Goal: Task Accomplishment & Management: Complete application form

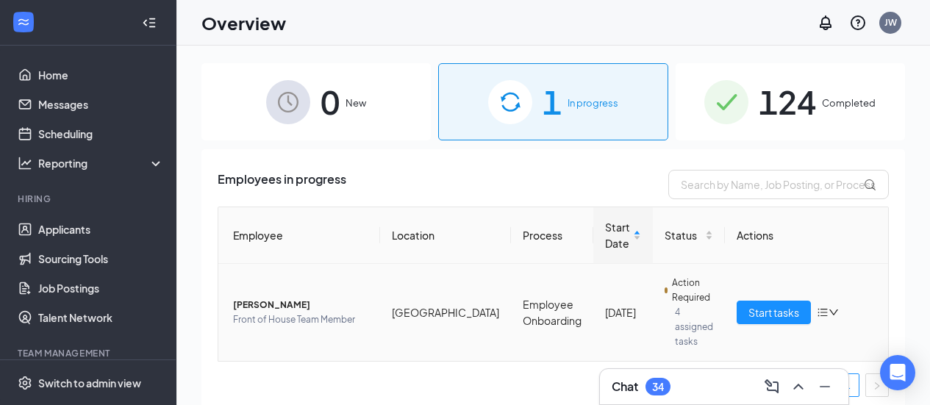
click at [269, 312] on span "Front of House Team Member" at bounding box center [300, 319] width 135 height 15
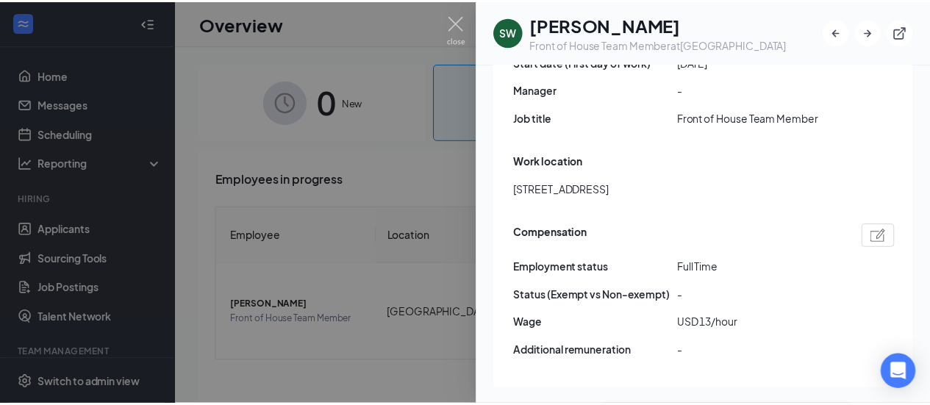
scroll to position [900, 0]
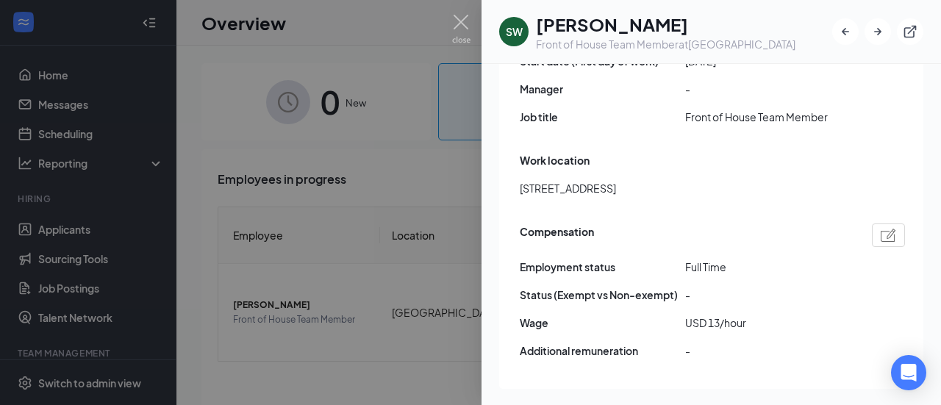
click at [241, 357] on div at bounding box center [470, 202] width 941 height 405
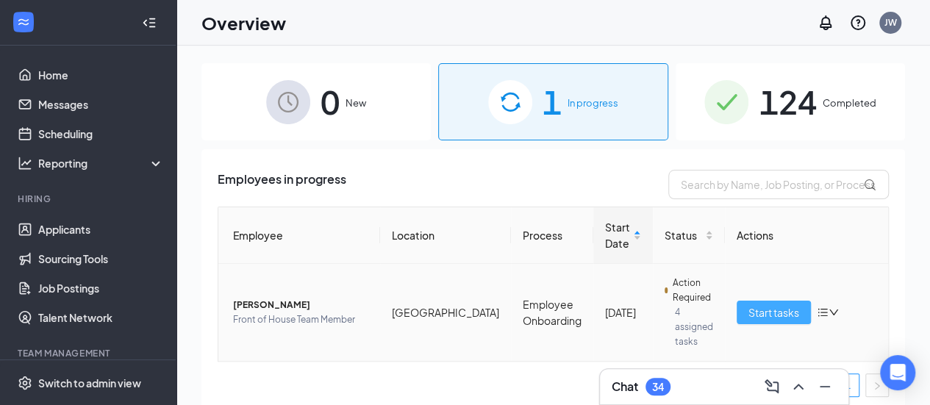
click at [748, 306] on span "Start tasks" at bounding box center [773, 312] width 51 height 16
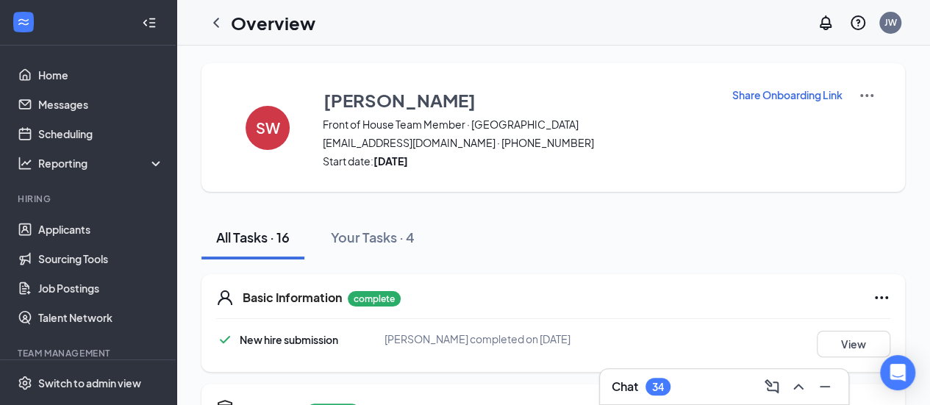
click at [694, 386] on div "Chat 34" at bounding box center [724, 387] width 225 height 24
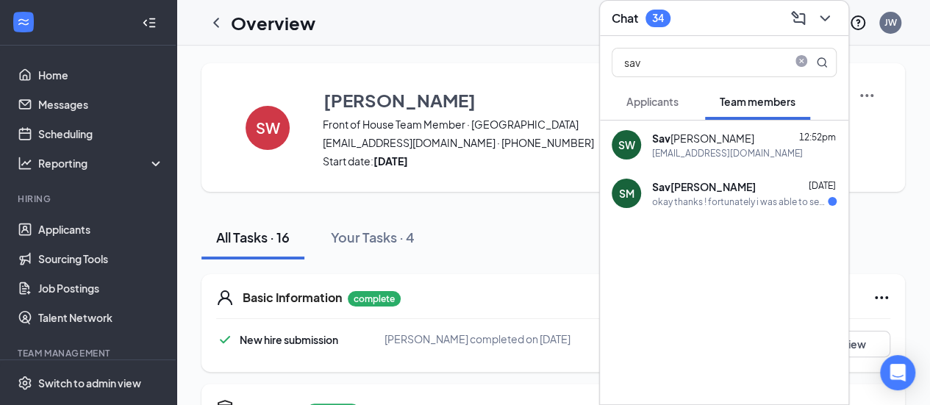
click at [825, 19] on icon "ChevronDown" at bounding box center [825, 18] width 10 height 6
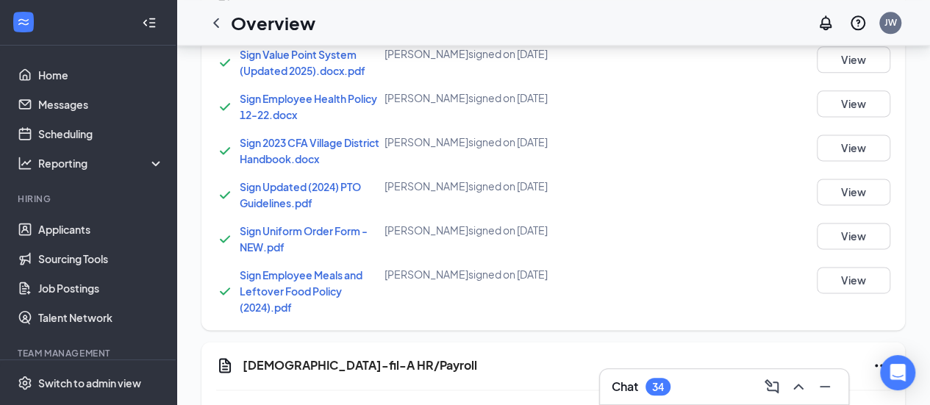
scroll to position [938, 0]
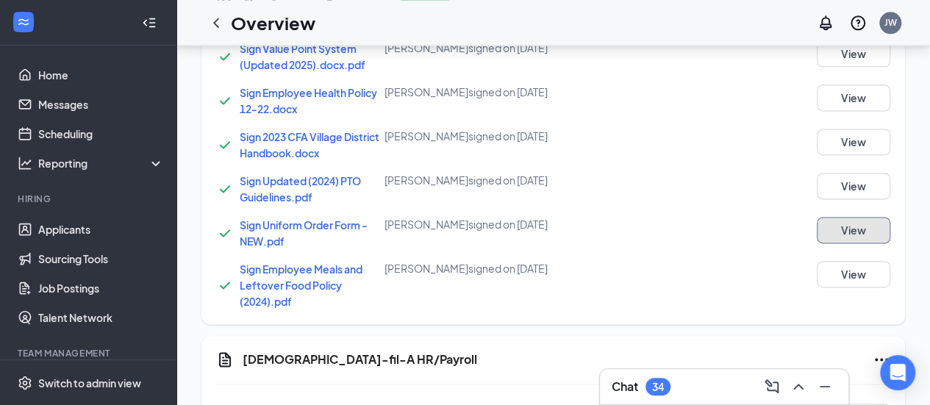
click at [885, 233] on button "View" at bounding box center [854, 230] width 74 height 26
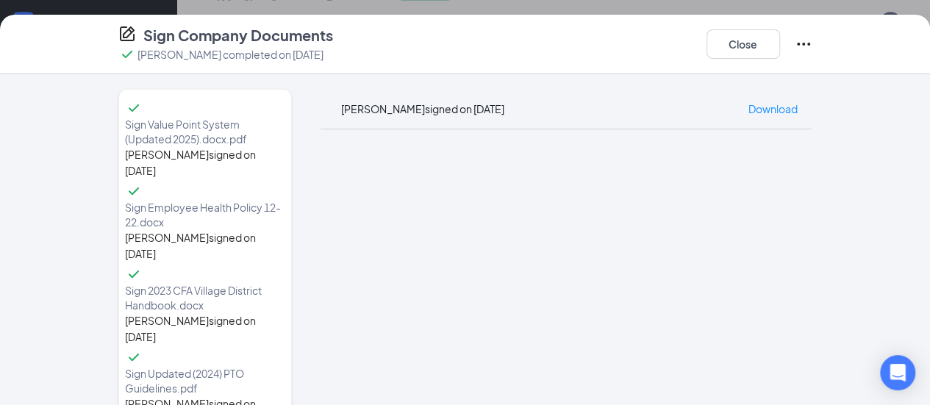
click at [717, 26] on div "Sign Company Documents [PERSON_NAME] completed on [DATE] Close" at bounding box center [465, 44] width 753 height 38
click at [780, 55] on button "Close" at bounding box center [743, 43] width 74 height 29
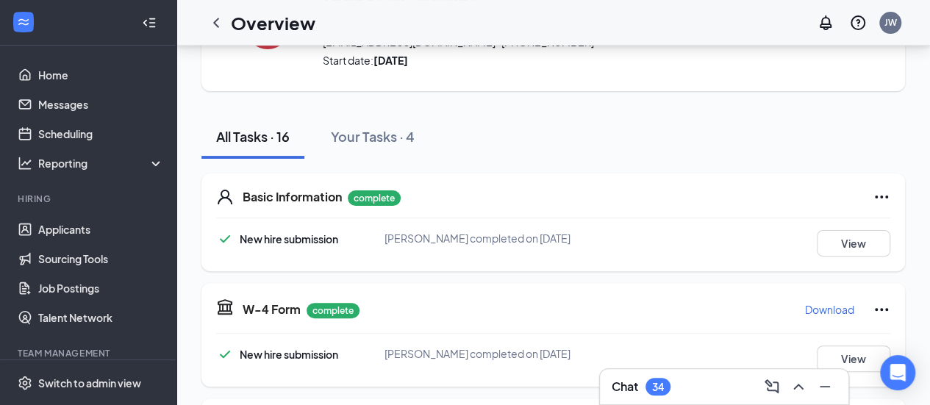
scroll to position [0, 0]
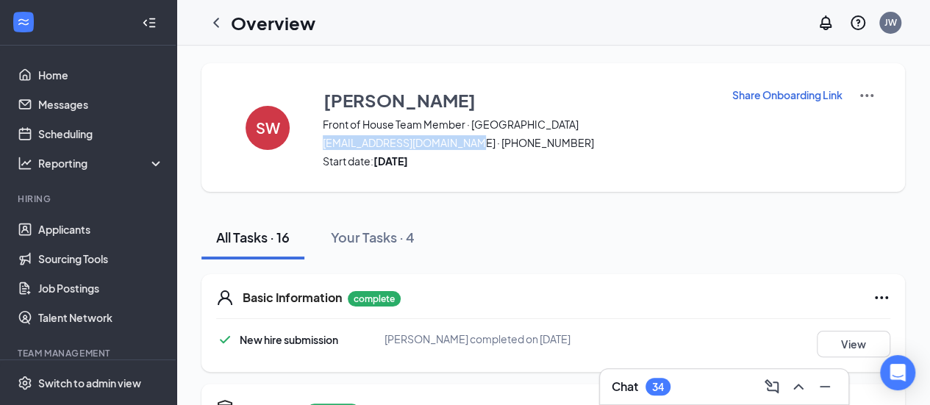
drag, startPoint x: 476, startPoint y: 141, endPoint x: 323, endPoint y: 138, distance: 152.9
click at [323, 138] on span "[EMAIL_ADDRESS][DOMAIN_NAME] · [PHONE_NUMBER]" at bounding box center [518, 142] width 390 height 15
copy span "[EMAIL_ADDRESS][DOMAIN_NAME]"
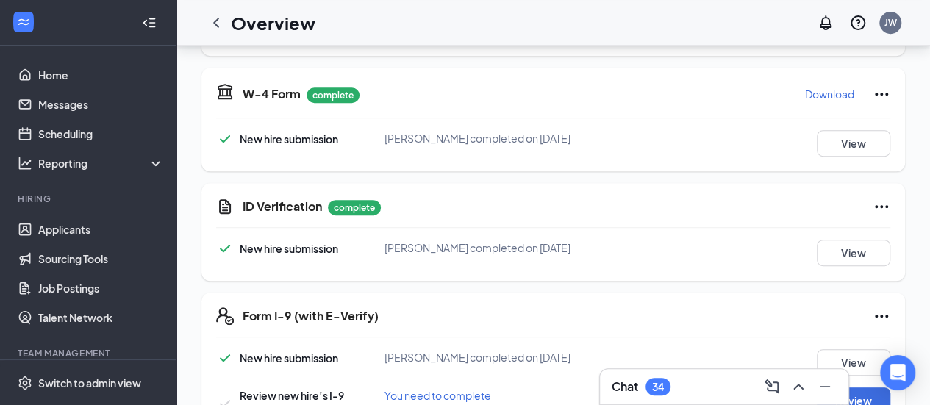
scroll to position [440, 0]
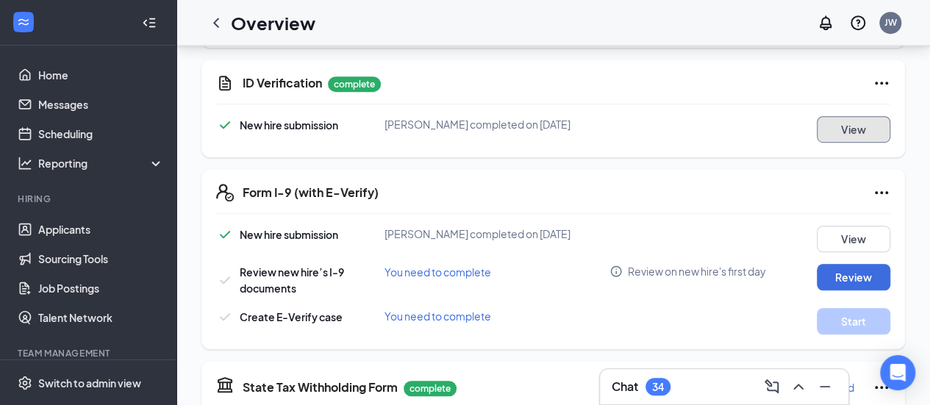
click at [886, 116] on button "View" at bounding box center [854, 129] width 74 height 26
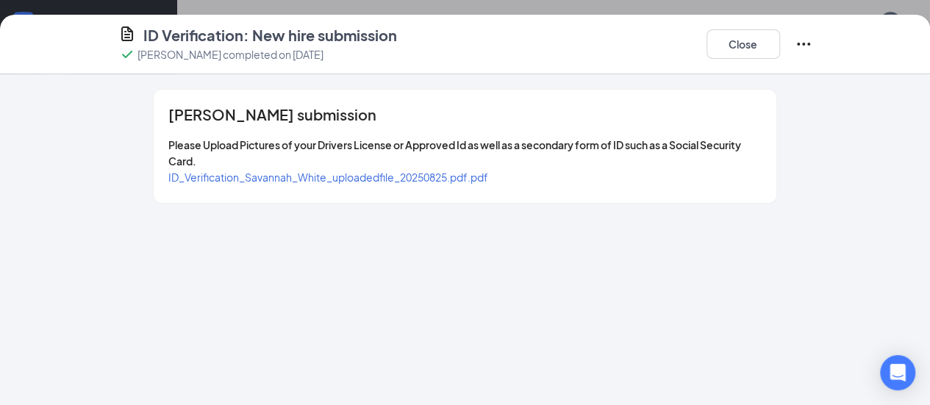
click at [314, 171] on span "ID_Verification_Savannah_White_uploadedfile_20250825.pdf.pdf" at bounding box center [328, 177] width 320 height 13
click at [780, 53] on button "Close" at bounding box center [743, 43] width 74 height 29
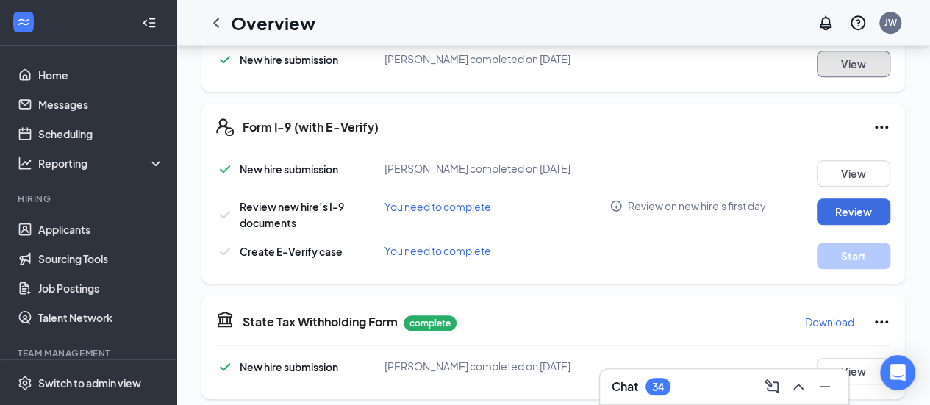
scroll to position [506, 0]
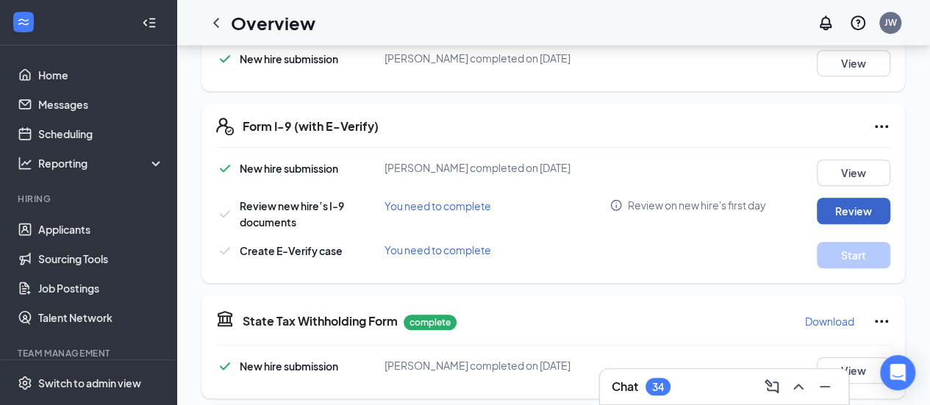
click at [850, 212] on button "Review" at bounding box center [854, 211] width 74 height 26
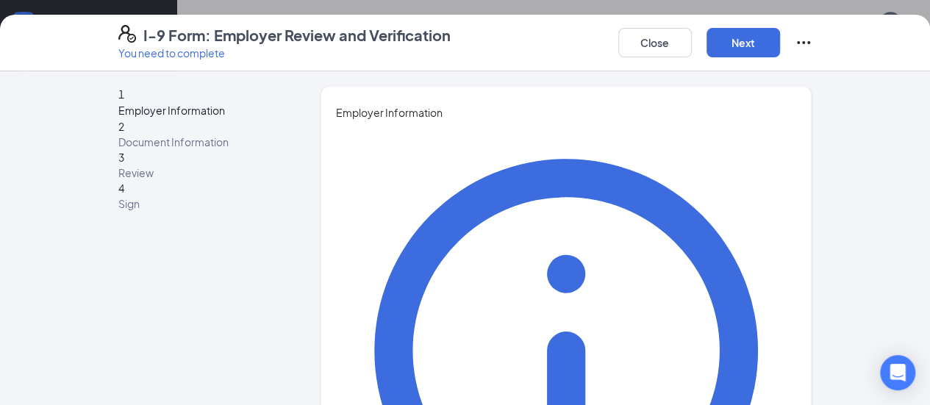
type input "[PERSON_NAME]"
type input "W"
type input "[PERSON_NAME]"
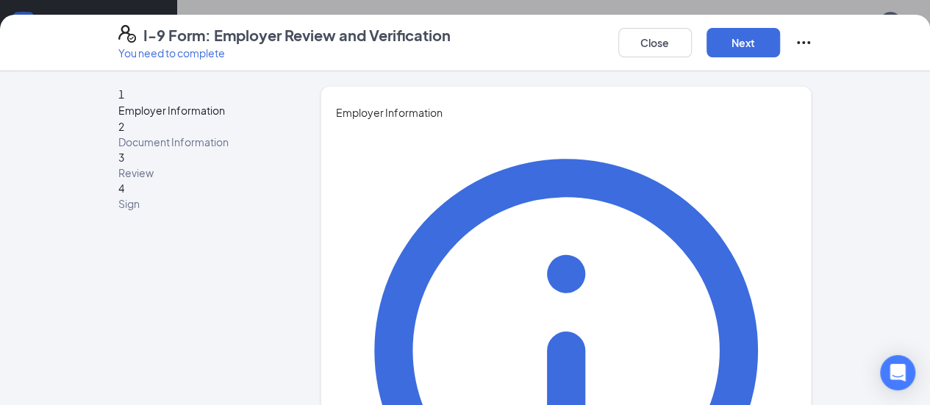
type input "Administrative Assistant"
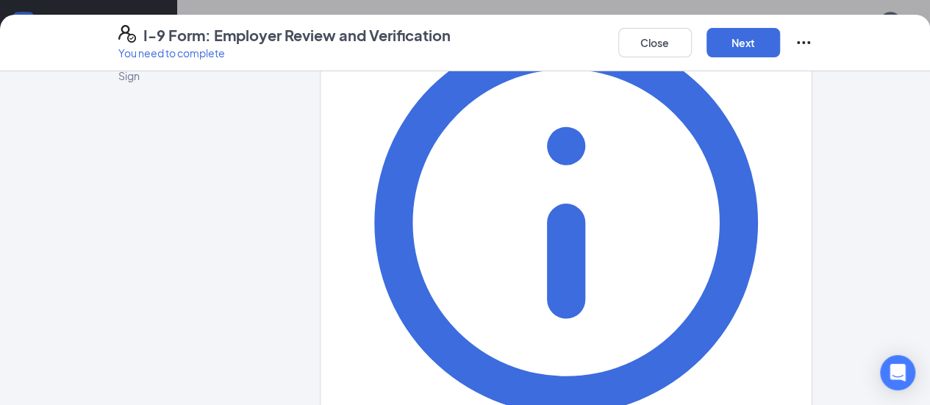
type input "[EMAIL_ADDRESS][DOMAIN_NAME]"
type input "8152096974"
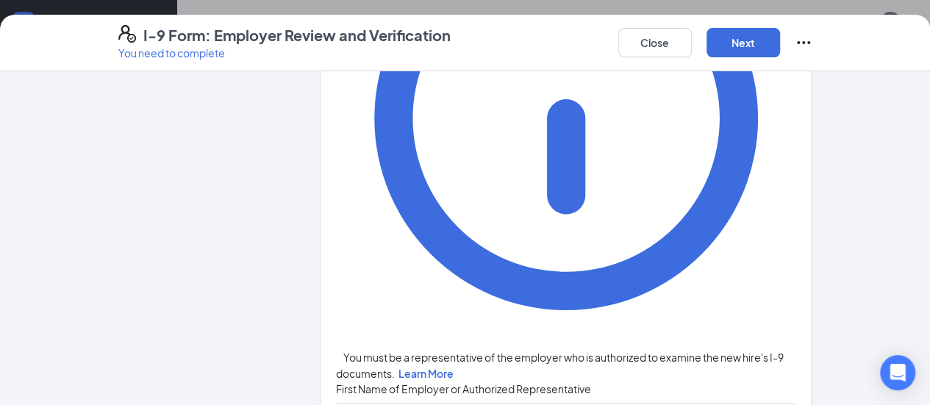
scroll to position [270, 0]
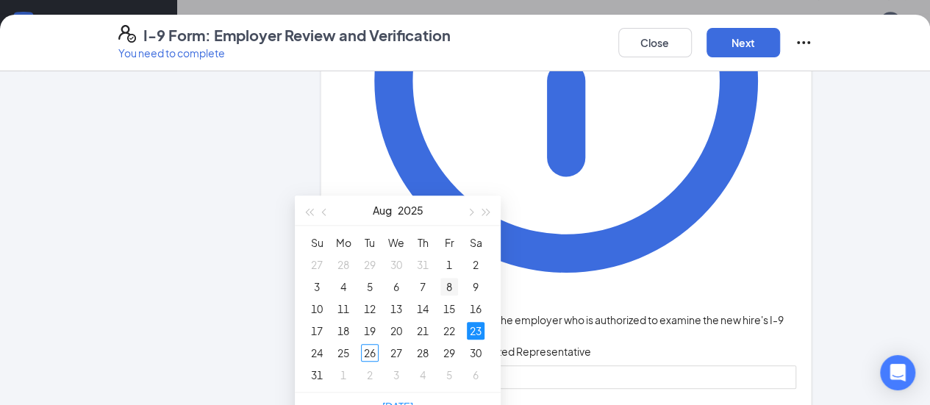
scroll to position [686, 0]
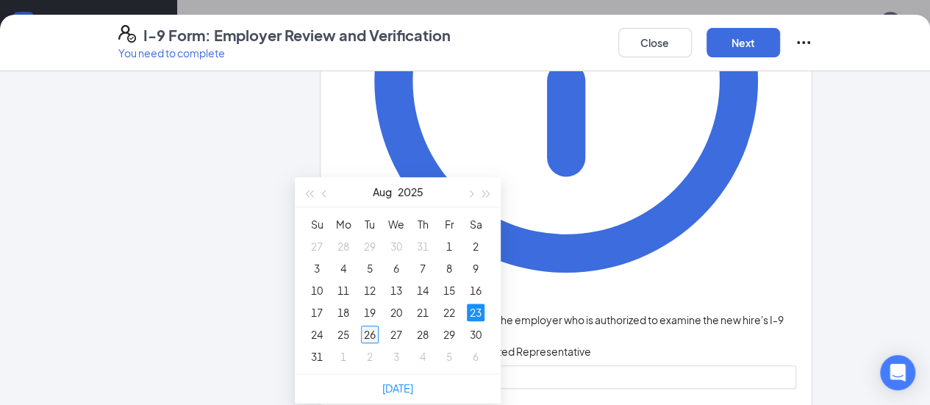
type input "[DATE]"
click at [373, 336] on div "26" at bounding box center [370, 335] width 18 height 18
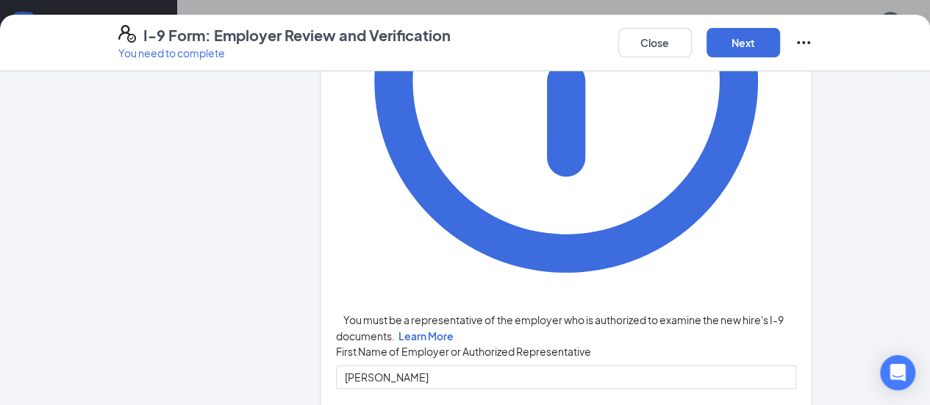
scroll to position [753, 0]
click at [780, 41] on button "Next" at bounding box center [743, 42] width 74 height 29
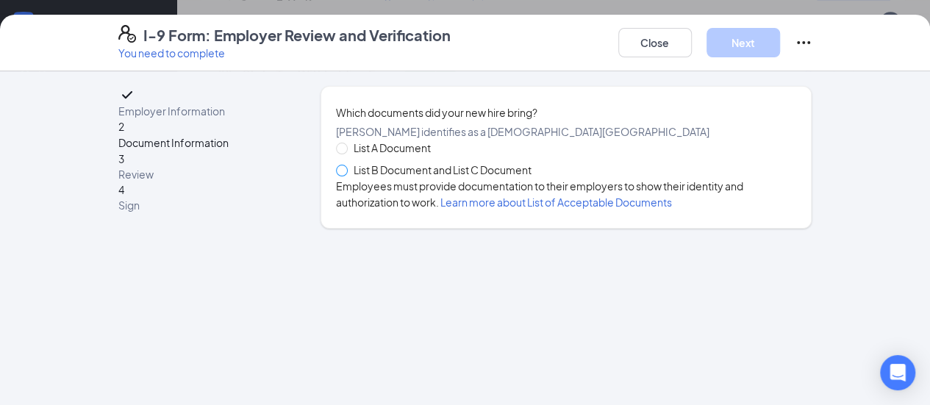
click at [336, 176] on span at bounding box center [342, 171] width 12 height 12
click at [336, 175] on input "List B Document and List C Document" at bounding box center [341, 170] width 10 height 10
radio input "true"
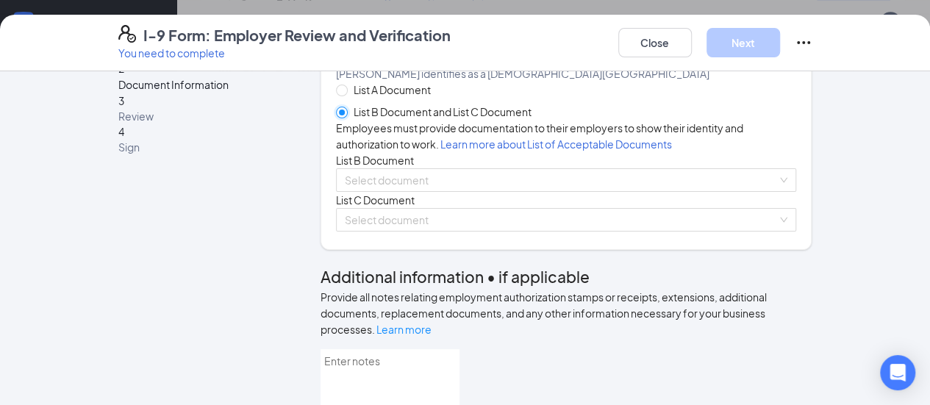
scroll to position [59, 0]
click at [389, 231] on div "List A Document List B Document and List C Document Employees must provide docu…" at bounding box center [566, 156] width 461 height 150
click at [384, 190] on input "search" at bounding box center [561, 179] width 433 height 22
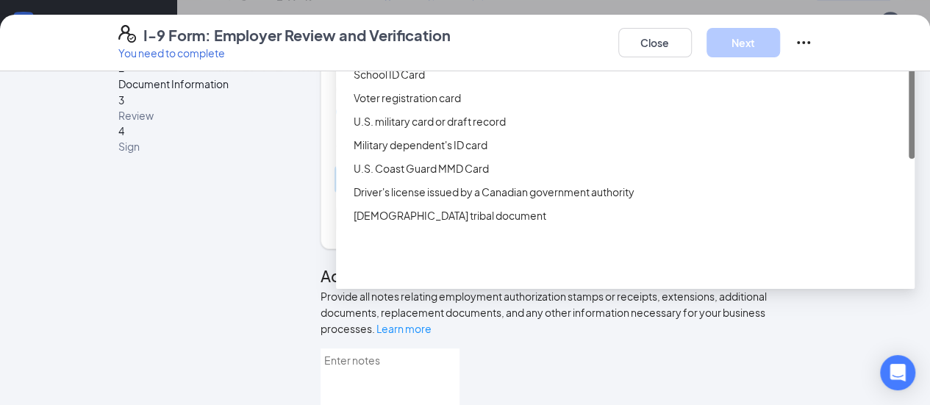
click at [389, 35] on div "Driver’s License issued by U.S State or outlying US possession" at bounding box center [630, 27] width 552 height 16
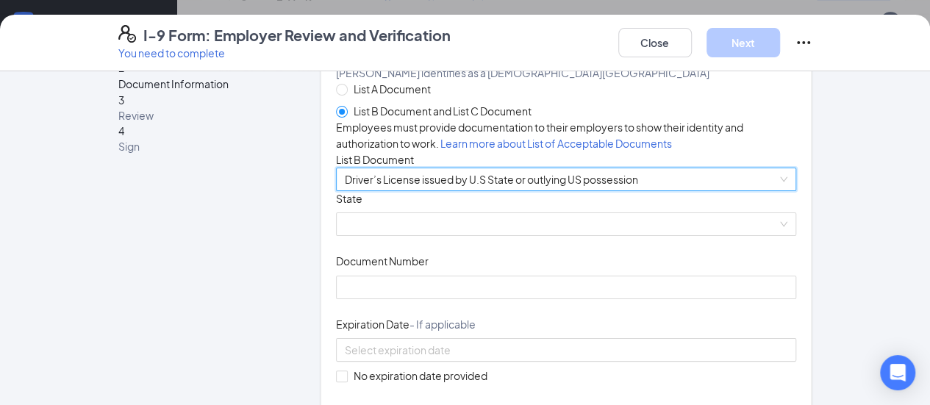
scroll to position [207, 0]
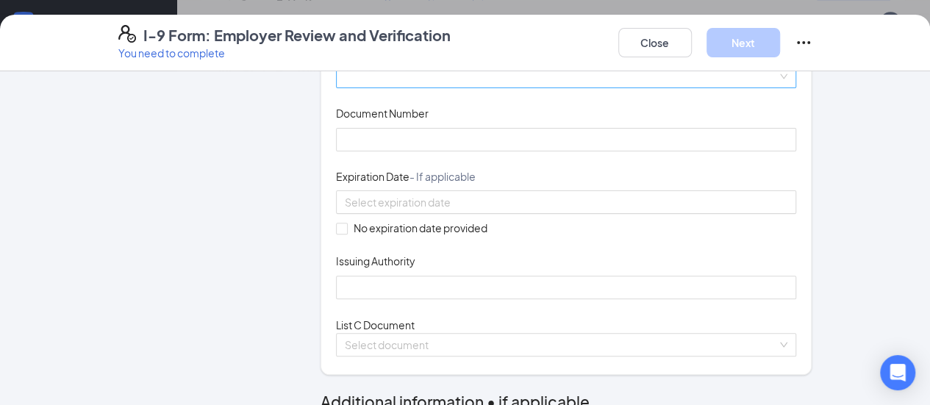
click at [345, 87] on span at bounding box center [566, 76] width 443 height 22
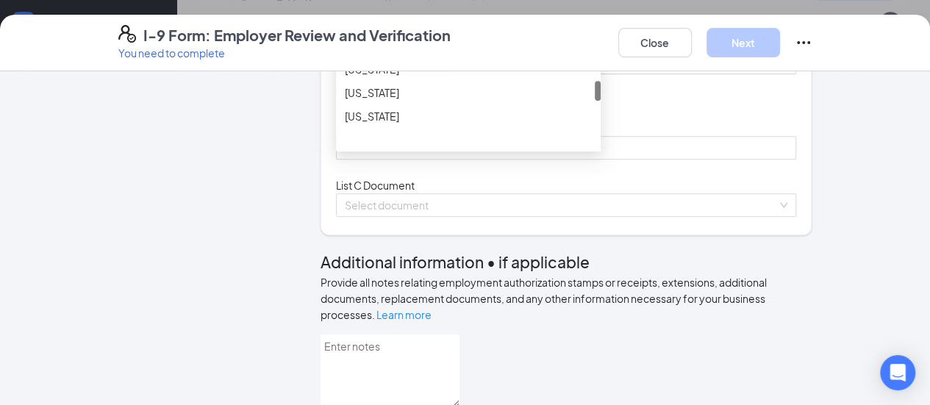
scroll to position [1103, 0]
click at [359, 29] on div "[US_STATE]" at bounding box center [468, 21] width 247 height 16
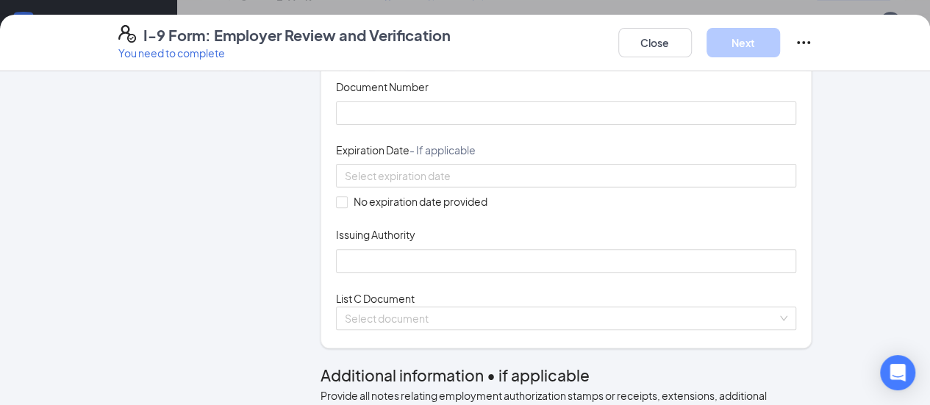
scroll to position [231, 0]
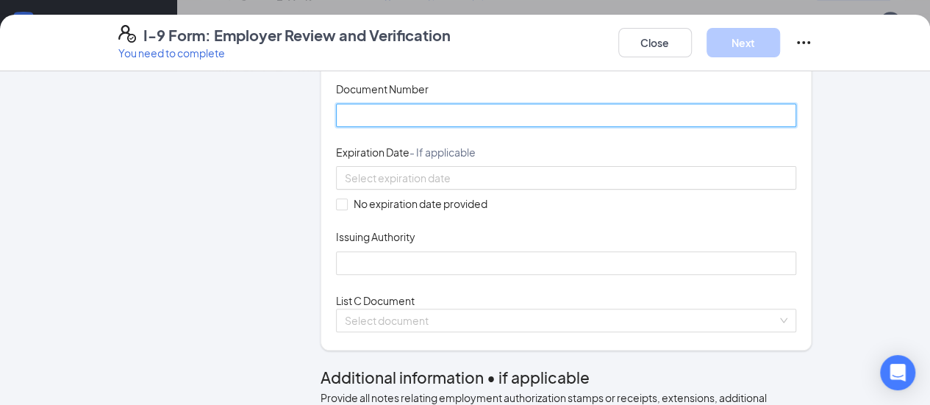
click at [368, 127] on input "Document Number" at bounding box center [566, 116] width 461 height 24
type input "000046754162"
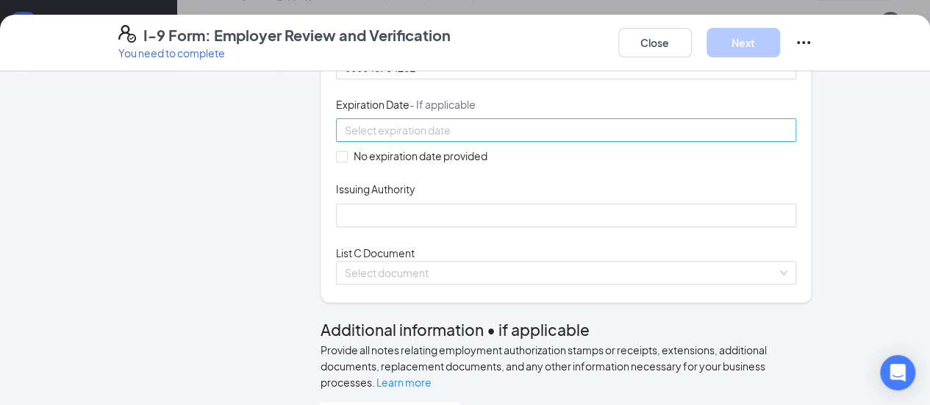
click at [388, 138] on input at bounding box center [565, 130] width 440 height 16
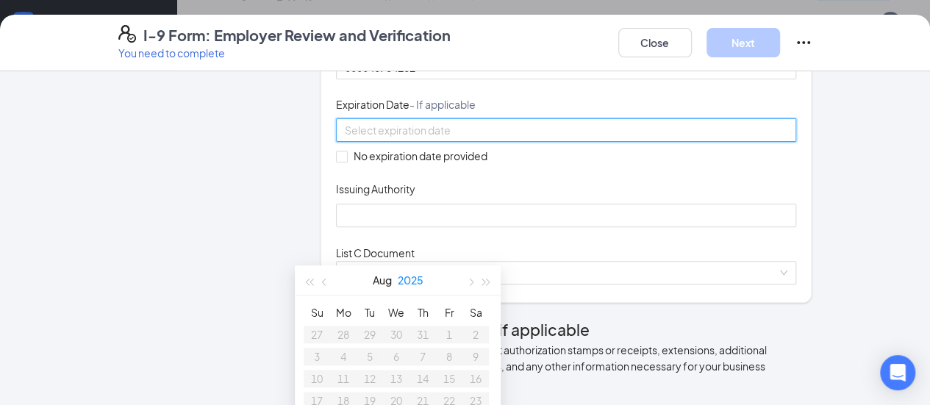
click at [406, 276] on button "2025" at bounding box center [411, 279] width 26 height 29
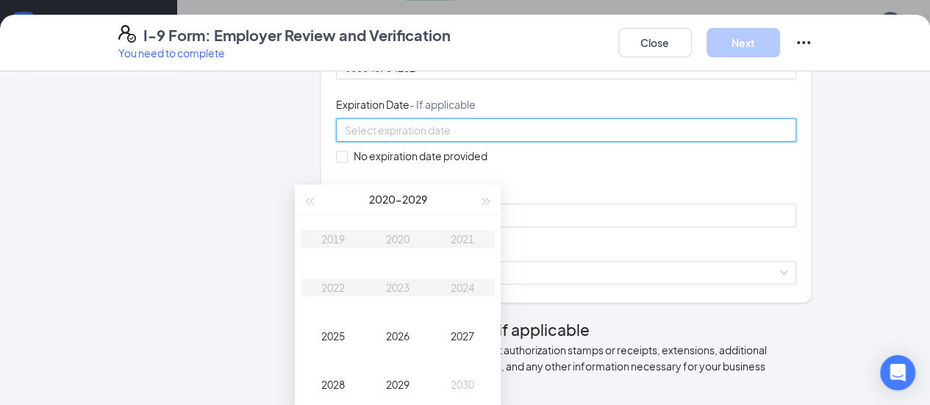
scroll to position [842, 0]
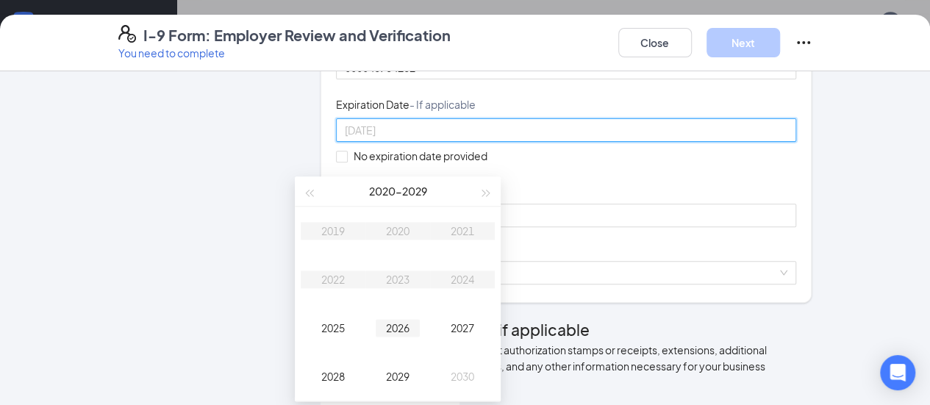
click at [410, 323] on div "2026" at bounding box center [398, 328] width 44 height 18
type input "[DATE]"
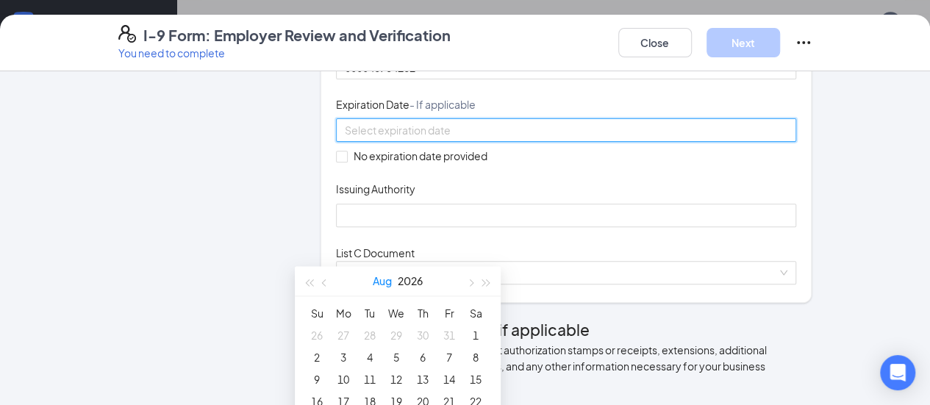
click at [381, 277] on button "Aug" at bounding box center [382, 280] width 19 height 29
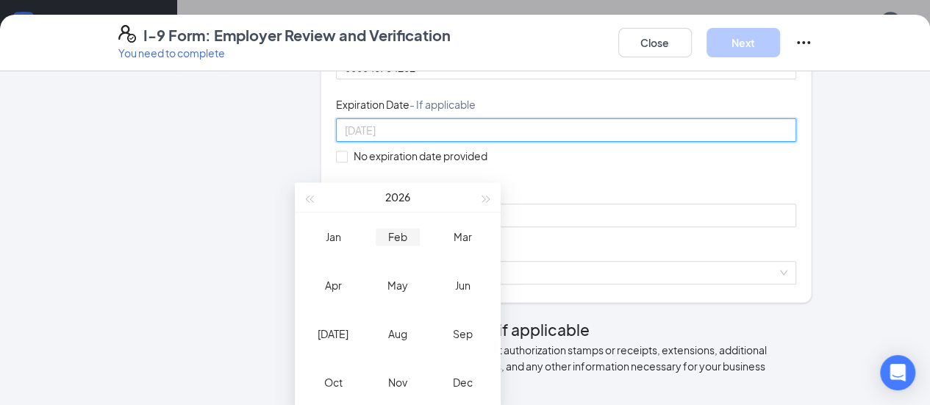
scroll to position [942, 0]
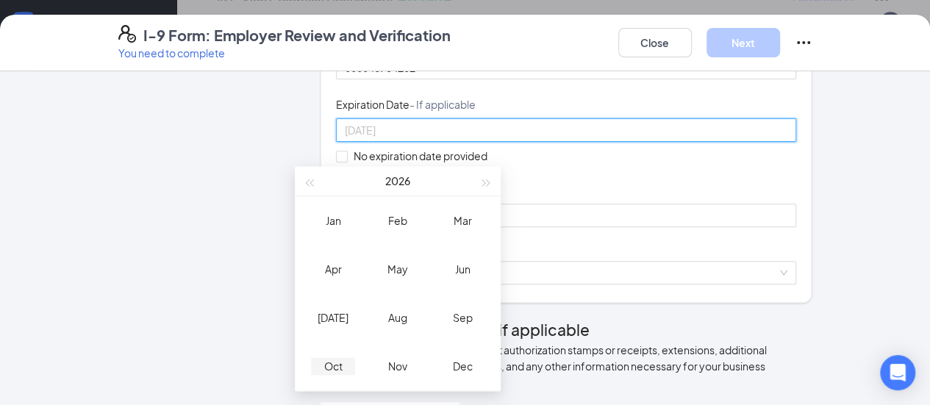
type input "[DATE]"
click at [332, 370] on div "Oct" at bounding box center [333, 366] width 44 height 18
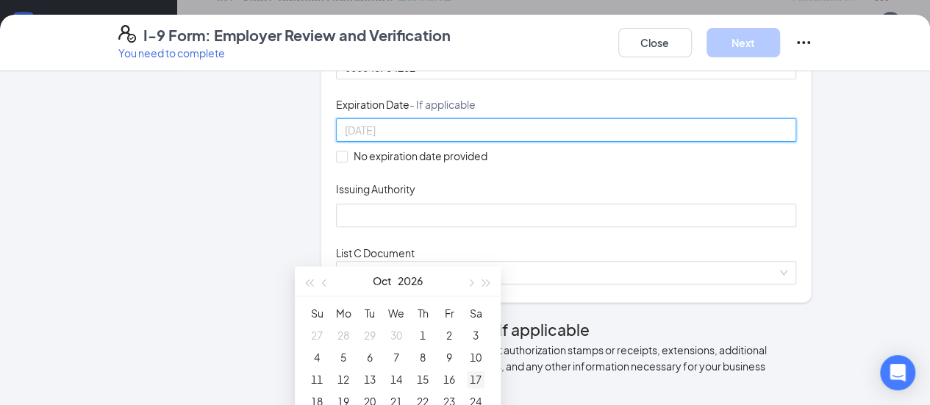
type input "[DATE]"
click at [482, 381] on div "17" at bounding box center [476, 379] width 18 height 18
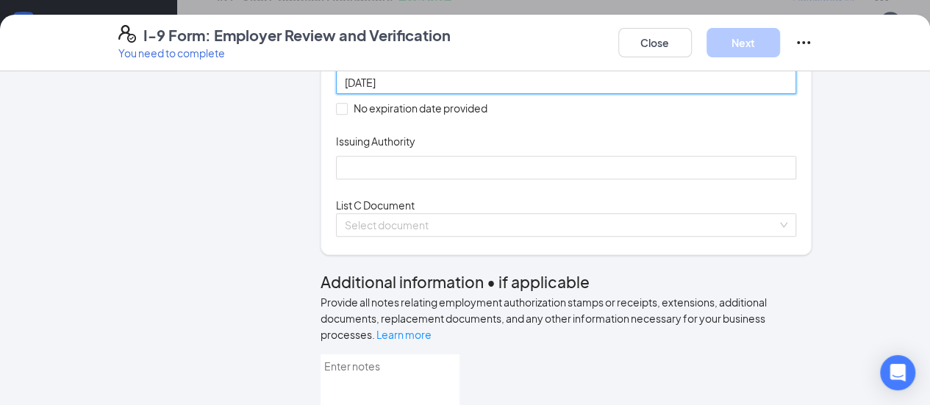
scroll to position [327, 0]
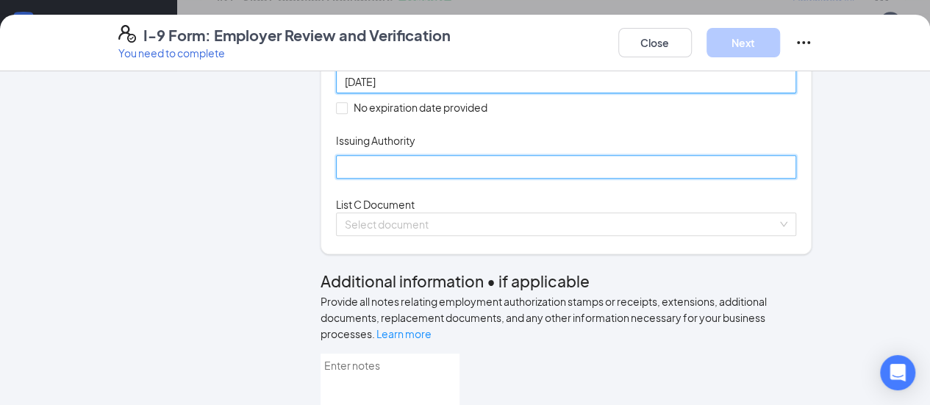
click at [345, 179] on input "Issuing Authority" at bounding box center [566, 167] width 461 height 24
type input "Commissioner of Motor Vehicles"
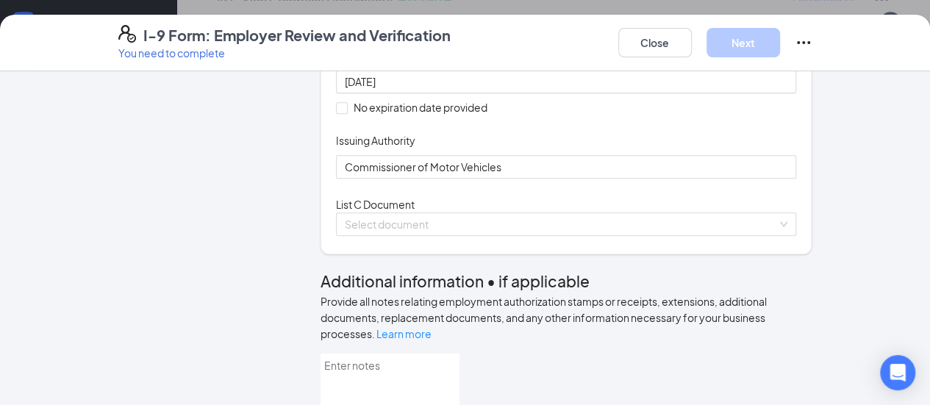
click at [720, 168] on div "Document Title Driver’s License issued by U.S State or outlying US possession S…" at bounding box center [566, 51] width 461 height 256
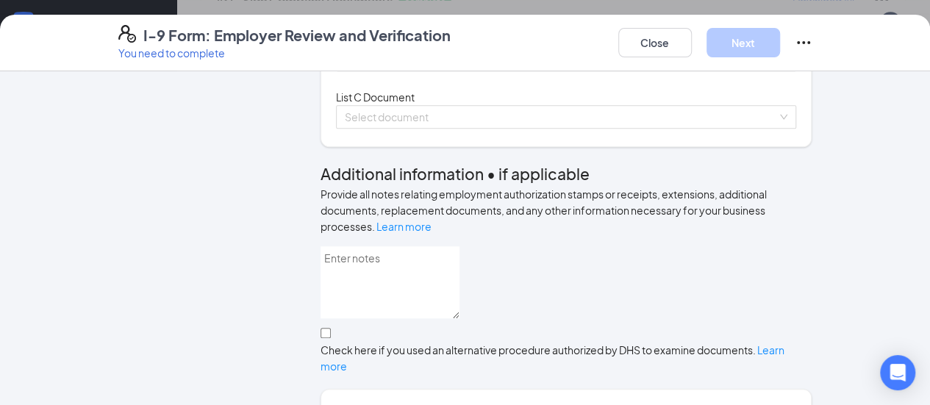
scroll to position [436, 0]
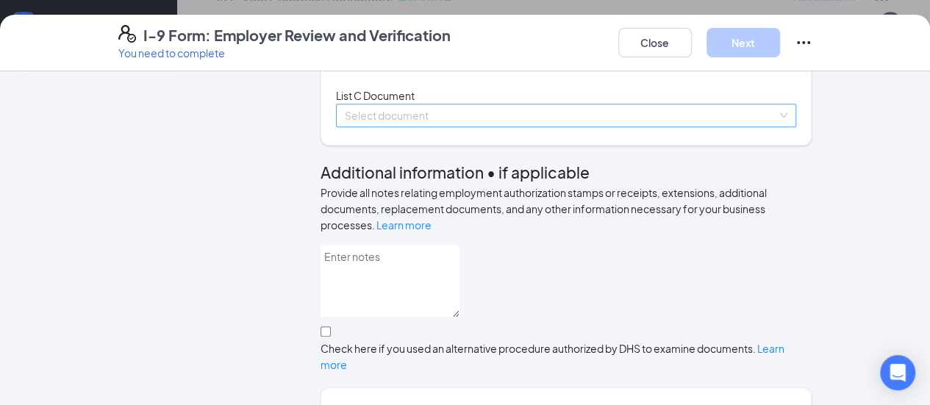
click at [387, 126] on span at bounding box center [561, 115] width 433 height 22
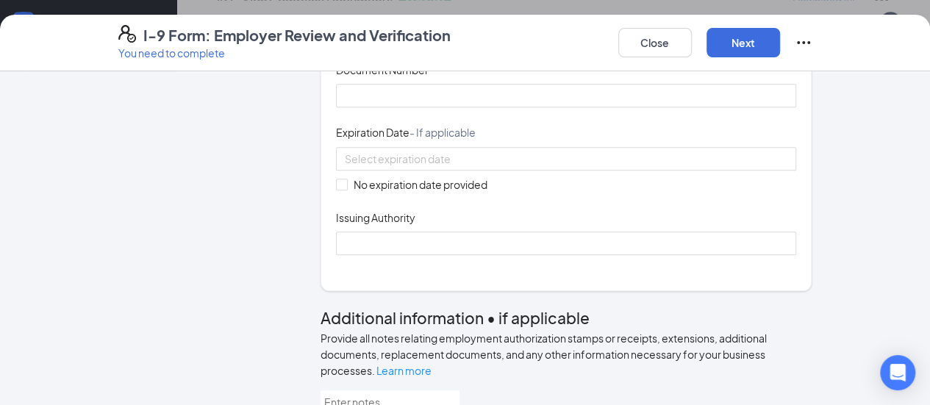
scroll to position [501, 0]
